Goal: Task Accomplishment & Management: Manage account settings

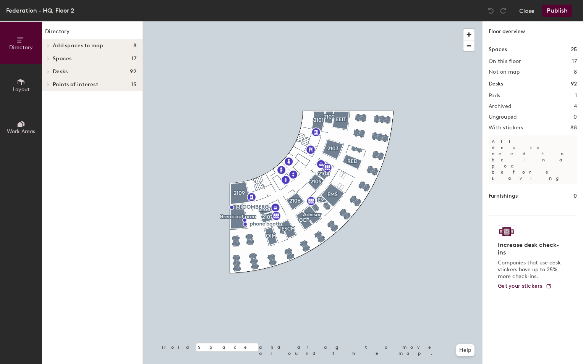
click at [312, 21] on div at bounding box center [312, 21] width 339 height 0
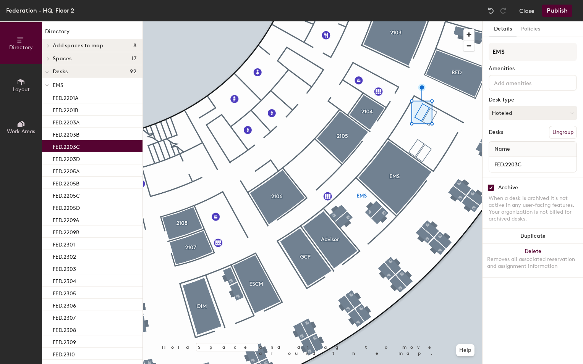
click at [492, 188] on input "checkbox" at bounding box center [490, 187] width 7 height 7
checkbox input "false"
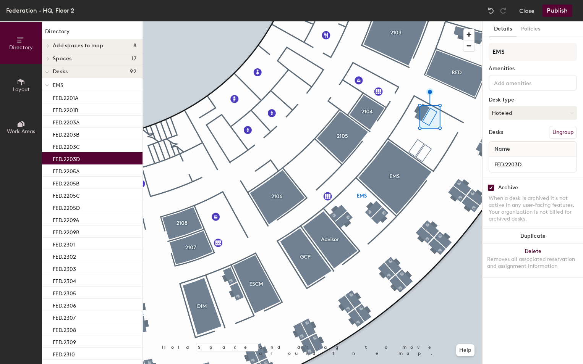
click at [491, 189] on input "checkbox" at bounding box center [490, 187] width 7 height 7
checkbox input "false"
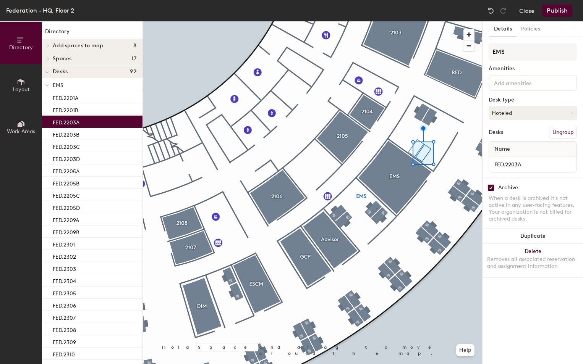
click at [491, 187] on input "checkbox" at bounding box center [490, 187] width 7 height 7
checkbox input "false"
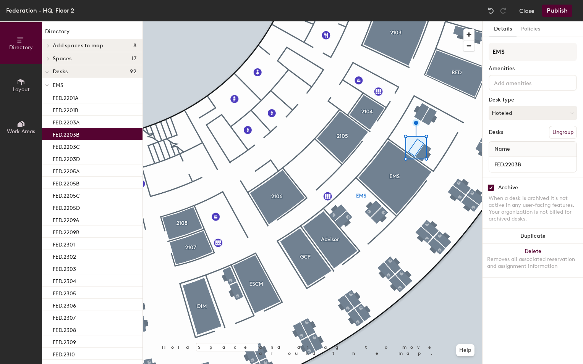
click at [492, 187] on input "checkbox" at bounding box center [490, 187] width 7 height 7
checkbox input "false"
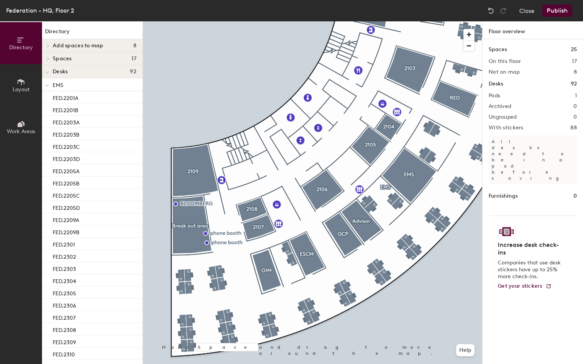
click at [566, 13] on button "Publish" at bounding box center [557, 11] width 30 height 12
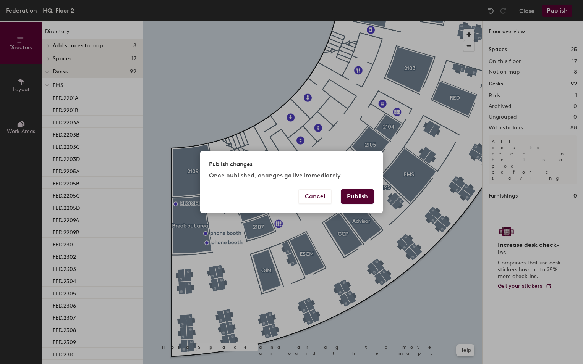
click at [361, 195] on button "Publish" at bounding box center [357, 196] width 33 height 15
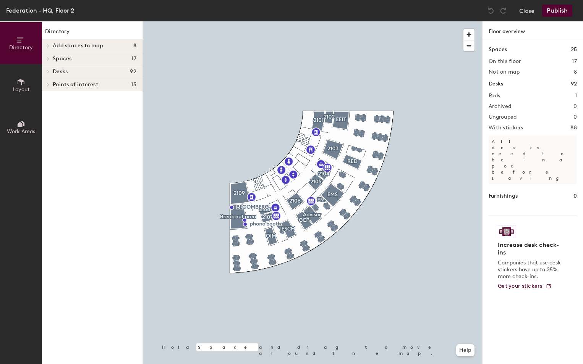
click at [557, 10] on button "Publish" at bounding box center [557, 11] width 30 height 12
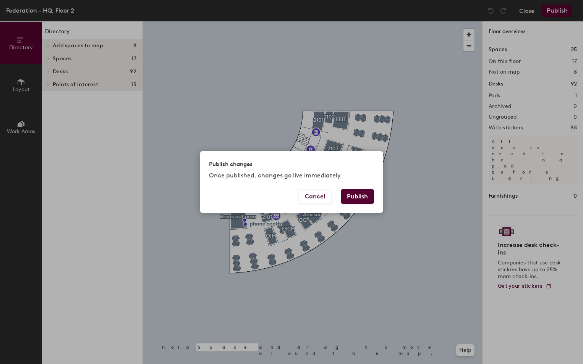
click at [362, 193] on button "Publish" at bounding box center [357, 196] width 33 height 15
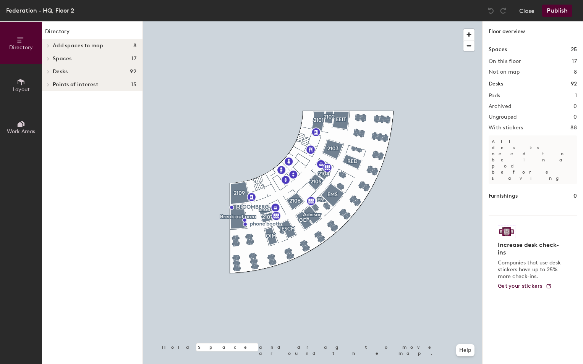
click at [566, 10] on button "Publish" at bounding box center [557, 11] width 30 height 12
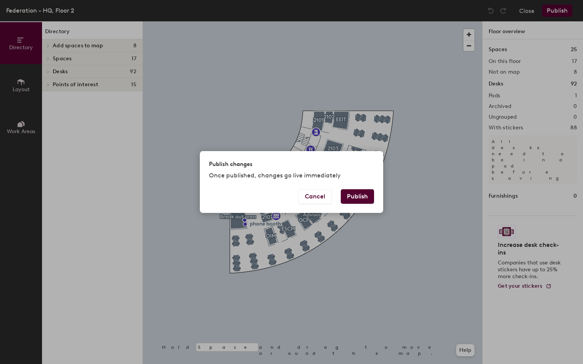
click at [362, 192] on button "Publish" at bounding box center [357, 196] width 33 height 15
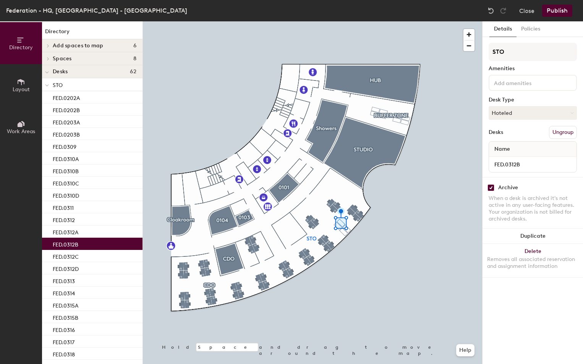
click at [491, 187] on input "checkbox" at bounding box center [490, 187] width 7 height 7
checkbox input "false"
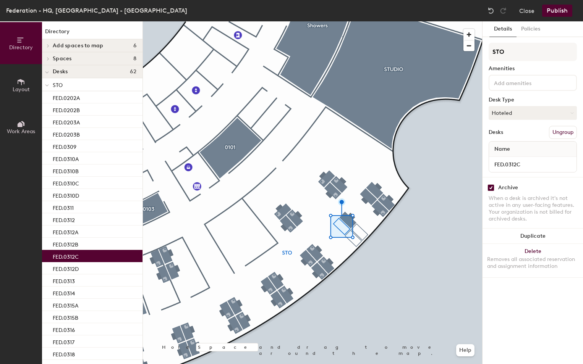
click at [488, 189] on input "checkbox" at bounding box center [490, 187] width 7 height 7
checkbox input "false"
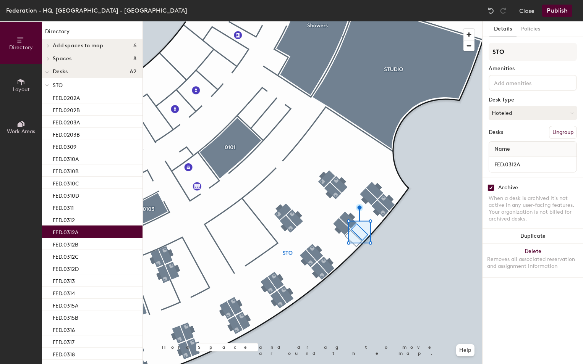
click at [491, 189] on input "checkbox" at bounding box center [490, 187] width 7 height 7
checkbox input "false"
click at [357, 21] on div at bounding box center [312, 21] width 339 height 0
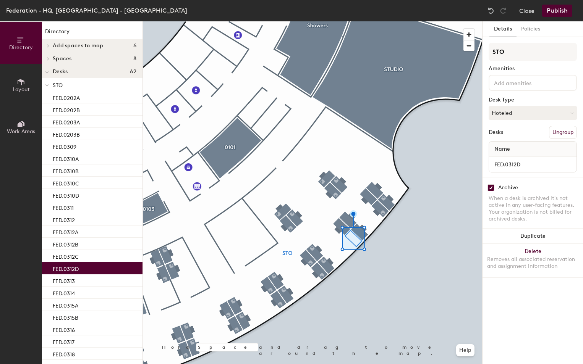
click at [492, 186] on input "checkbox" at bounding box center [490, 187] width 7 height 7
checkbox input "false"
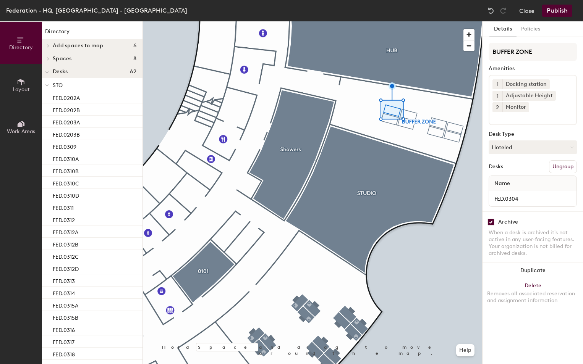
click at [492, 223] on input "checkbox" at bounding box center [490, 222] width 7 height 7
checkbox input "false"
drag, startPoint x: 492, startPoint y: 223, endPoint x: 489, endPoint y: 219, distance: 4.9
click at [492, 223] on input "checkbox" at bounding box center [490, 222] width 7 height 7
checkbox input "false"
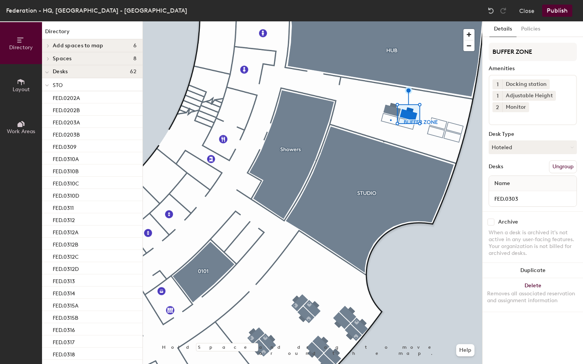
click at [390, 21] on div at bounding box center [312, 21] width 339 height 0
drag, startPoint x: 490, startPoint y: 222, endPoint x: 485, endPoint y: 214, distance: 10.1
click at [490, 223] on input "checkbox" at bounding box center [490, 222] width 7 height 7
checkbox input "false"
click at [490, 223] on input "checkbox" at bounding box center [490, 222] width 7 height 7
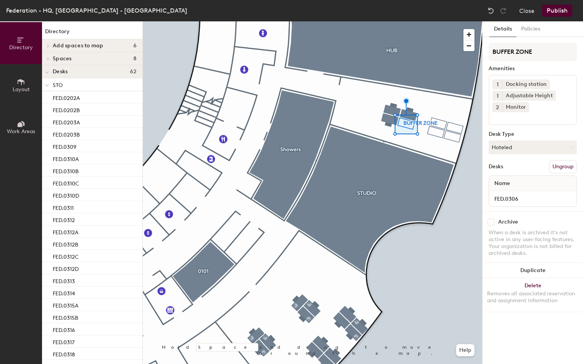
checkbox input "false"
click at [492, 221] on input "checkbox" at bounding box center [490, 222] width 7 height 7
checkbox input "false"
click at [492, 223] on input "checkbox" at bounding box center [490, 222] width 7 height 7
checkbox input "false"
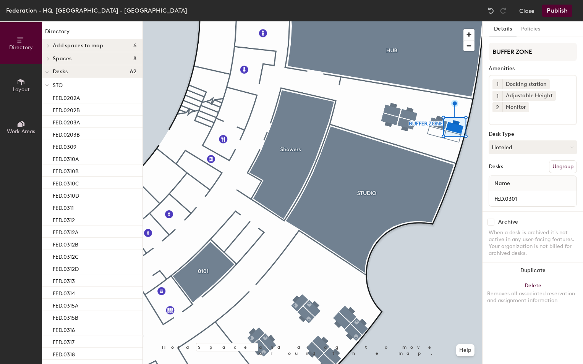
click at [436, 21] on div at bounding box center [312, 21] width 339 height 0
click at [490, 224] on input "checkbox" at bounding box center [490, 222] width 7 height 7
checkbox input "false"
click at [491, 224] on input "checkbox" at bounding box center [490, 222] width 7 height 7
checkbox input "false"
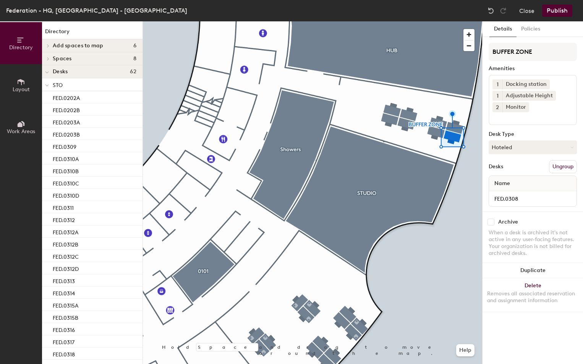
click at [564, 9] on button "Publish" at bounding box center [557, 11] width 30 height 12
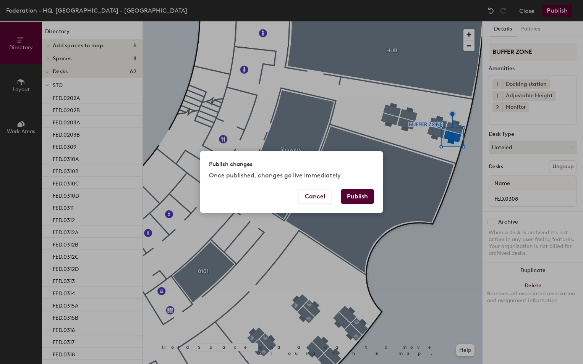
click at [348, 194] on button "Publish" at bounding box center [357, 196] width 33 height 15
